Goal: Check status: Check status

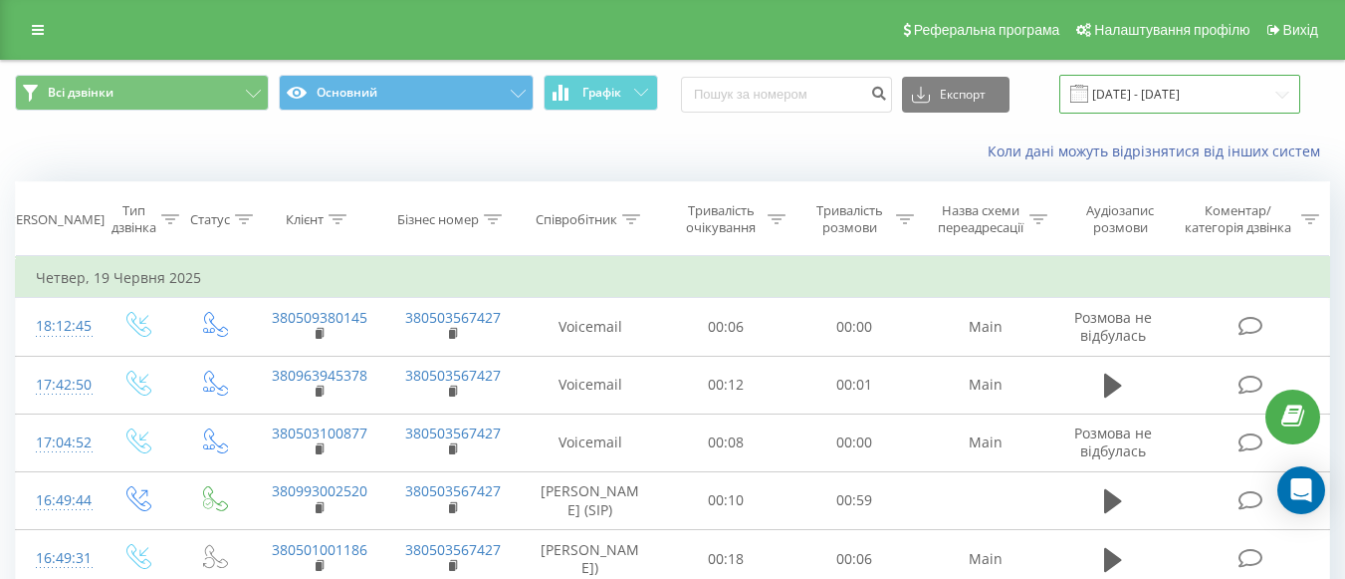
click at [1283, 89] on input "[DATE] - [DATE]" at bounding box center [1180, 94] width 241 height 39
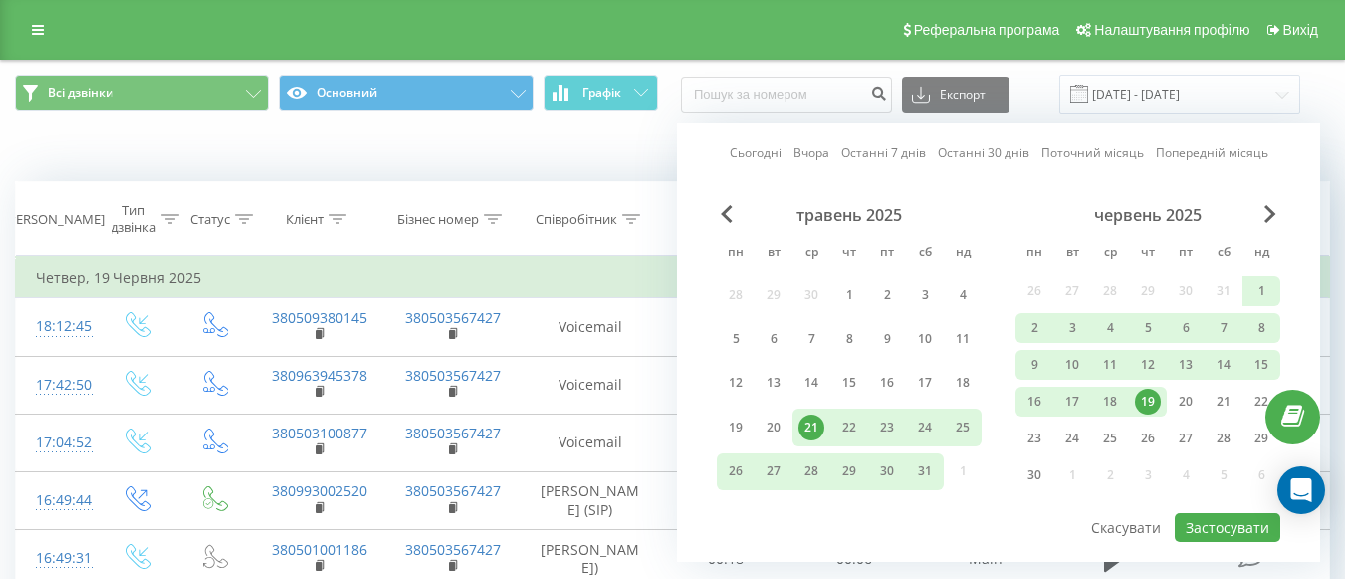
click at [1278, 211] on div "червень 2025" at bounding box center [1148, 215] width 265 height 20
click at [1273, 213] on div "травень 2025 пн вт ср чт пт сб нд 28 29 30 1 2 3 4 5 6 7 8 9 10 11 12 13 14 15 …" at bounding box center [999, 358] width 564 height 306
click at [1272, 214] on span "Next Month" at bounding box center [1271, 214] width 12 height 18
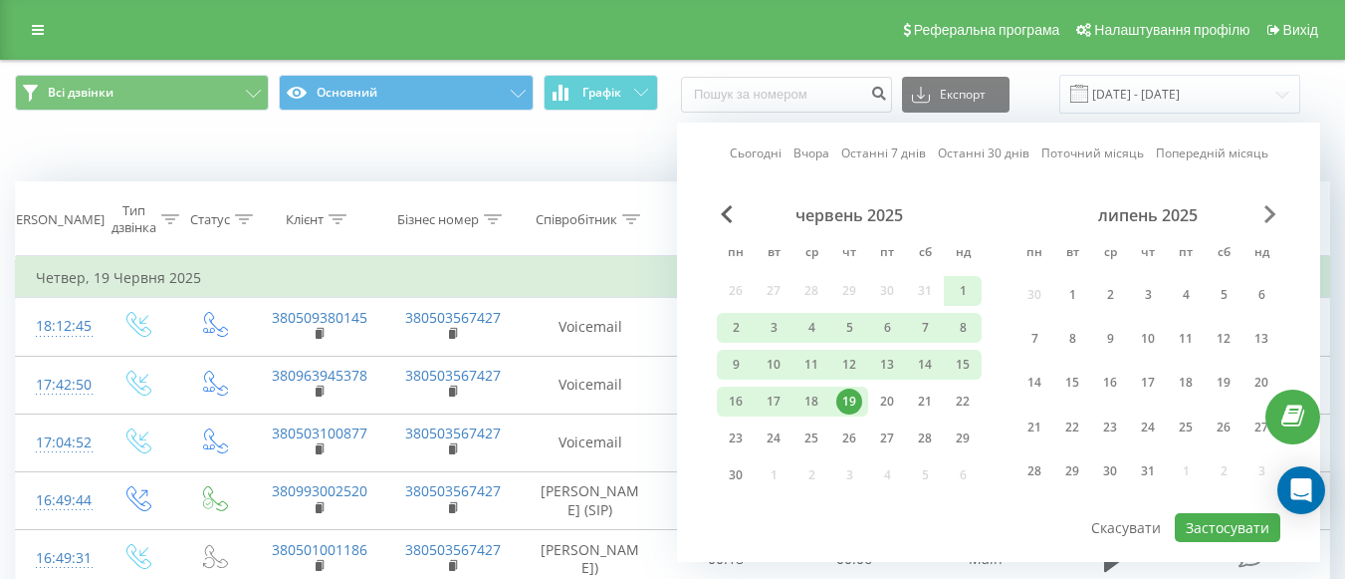
click at [1272, 214] on span "Next Month" at bounding box center [1271, 214] width 12 height 18
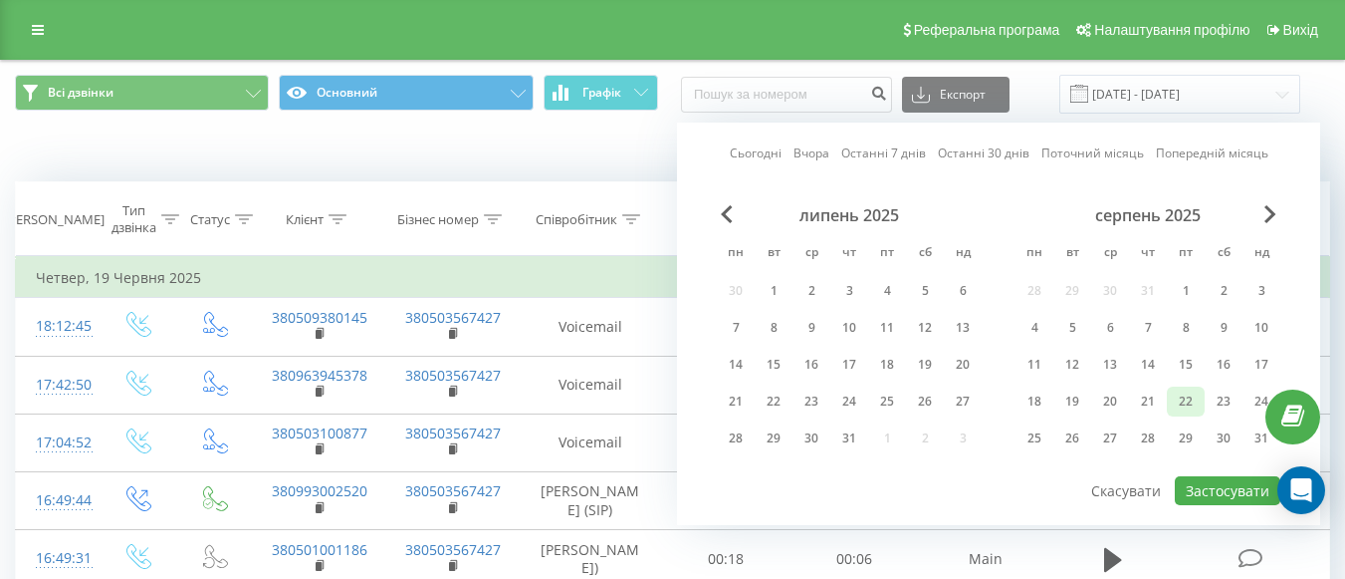
click at [1183, 395] on div "22" at bounding box center [1186, 401] width 26 height 26
click at [1226, 481] on button "Застосувати" at bounding box center [1228, 490] width 106 height 29
type input "[DATE] - [DATE]"
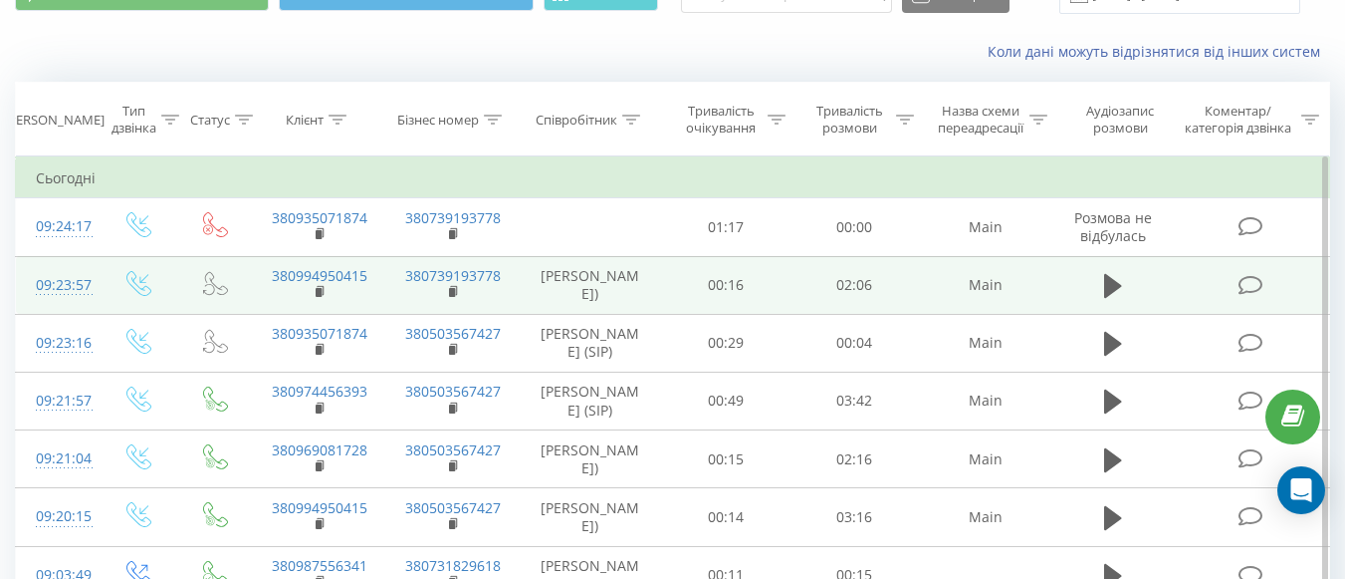
scroll to position [199, 0]
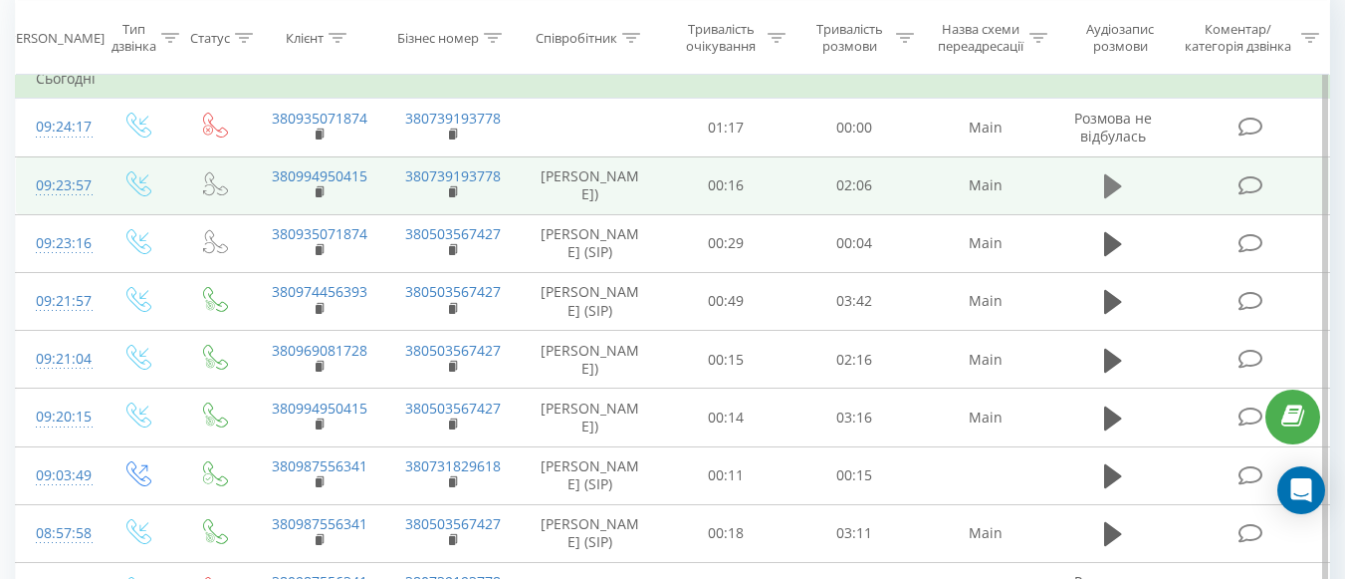
click at [1109, 186] on icon at bounding box center [1113, 186] width 18 height 24
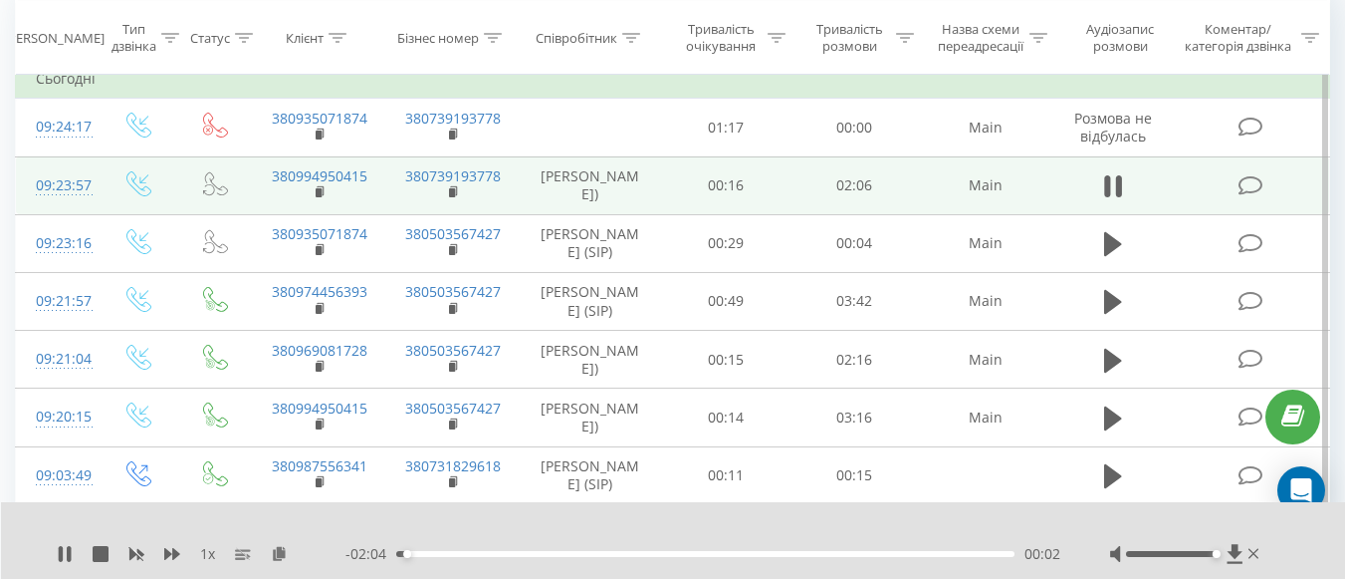
drag, startPoint x: 1172, startPoint y: 554, endPoint x: 1213, endPoint y: 551, distance: 40.9
click at [1213, 551] on div "Accessibility label" at bounding box center [1217, 554] width 8 height 8
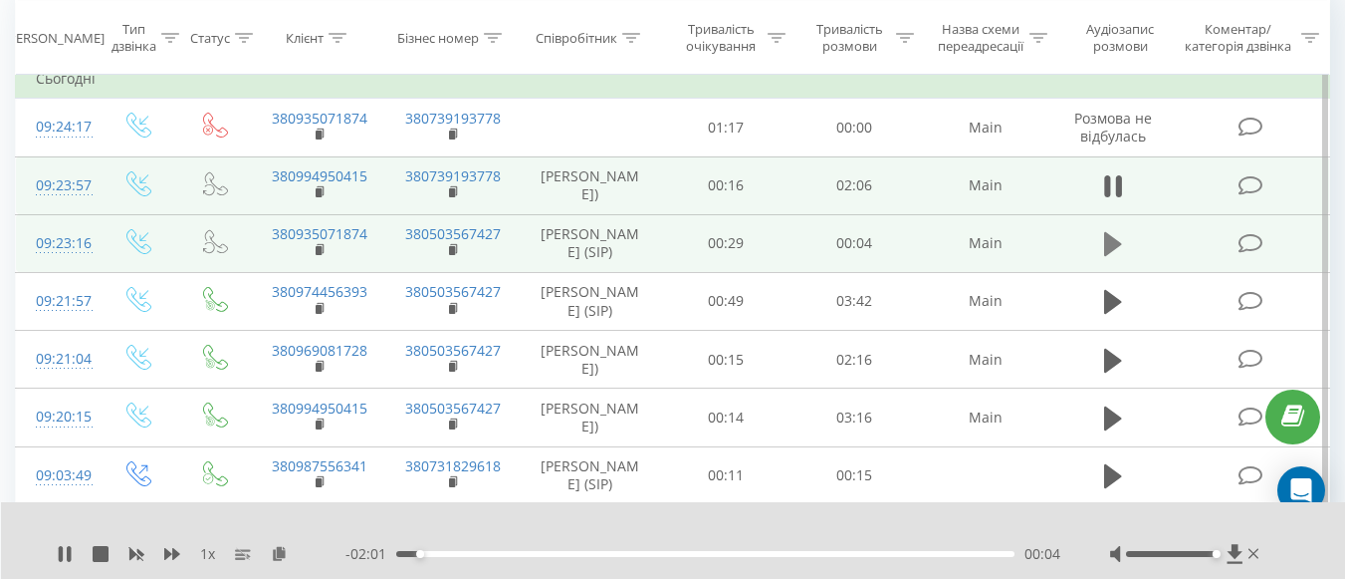
click at [1107, 256] on icon at bounding box center [1113, 244] width 18 height 24
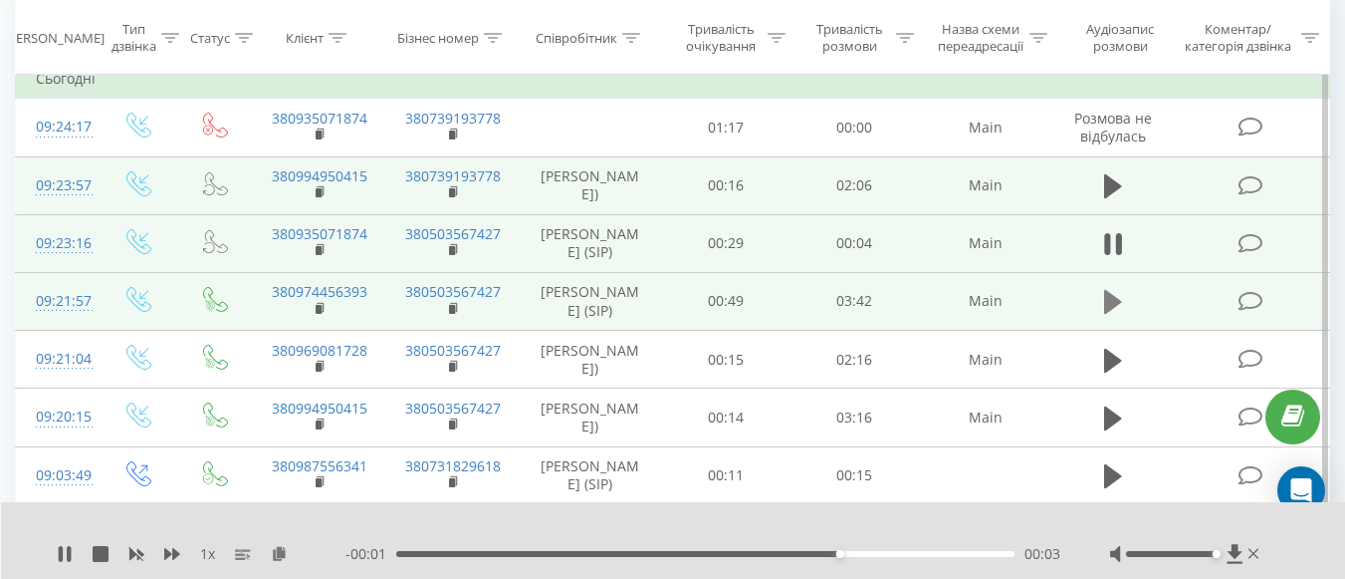
click at [1109, 314] on icon at bounding box center [1113, 302] width 18 height 24
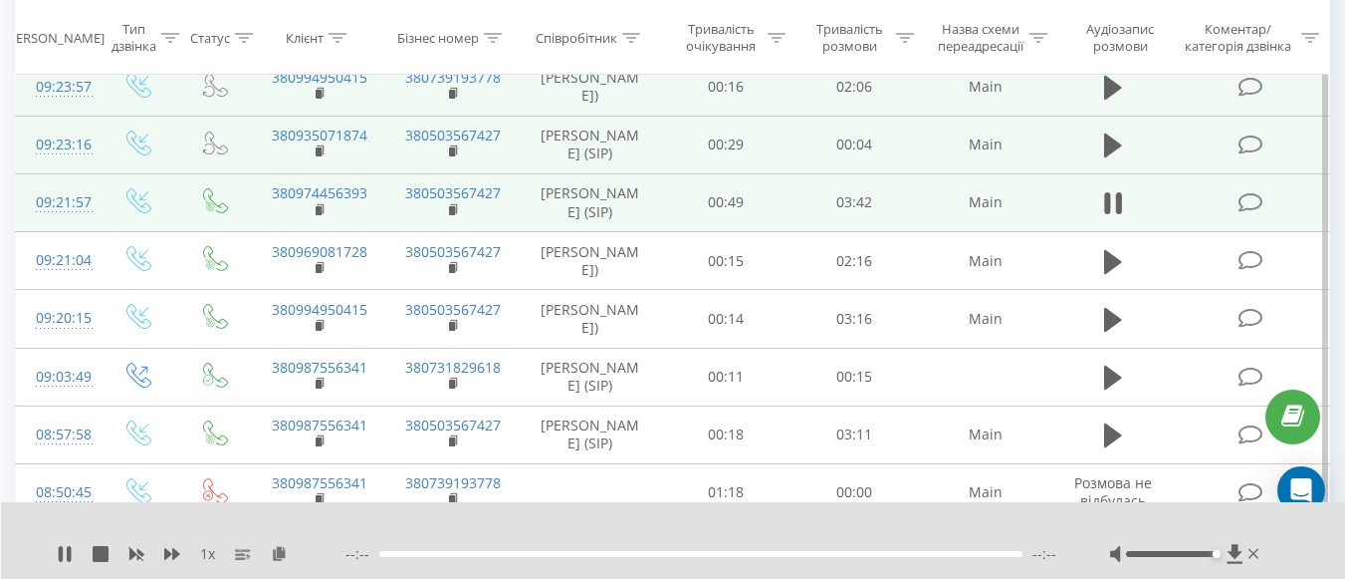
scroll to position [299, 0]
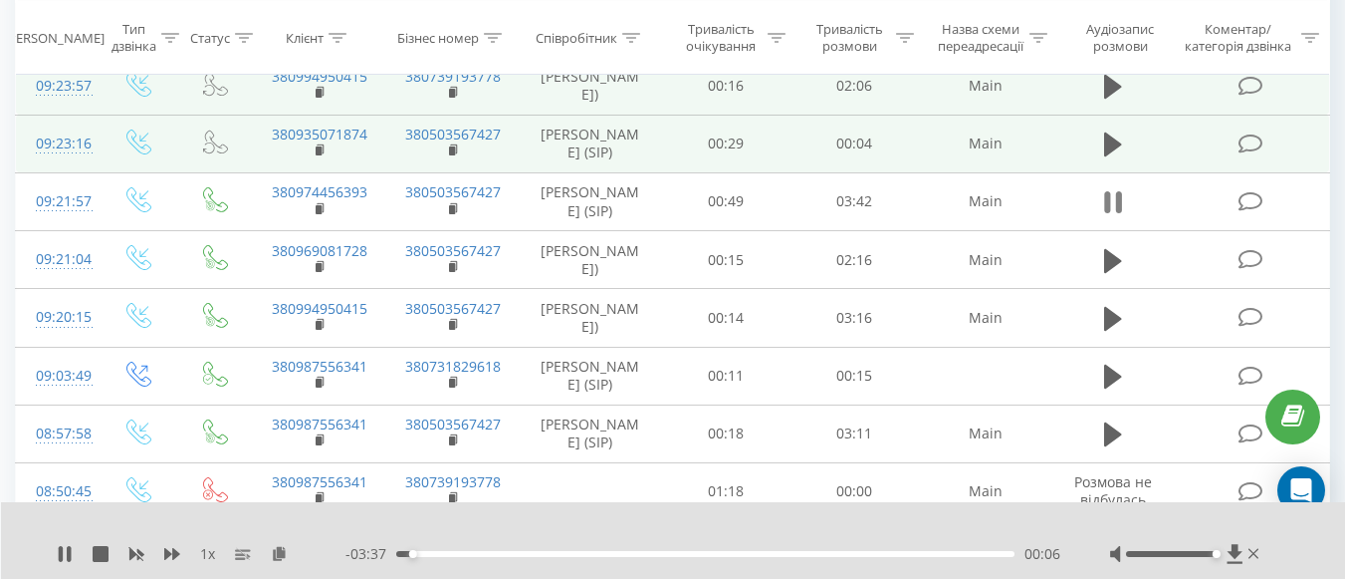
click at [1119, 213] on icon at bounding box center [1119, 202] width 6 height 22
